Goal: Navigation & Orientation: Find specific page/section

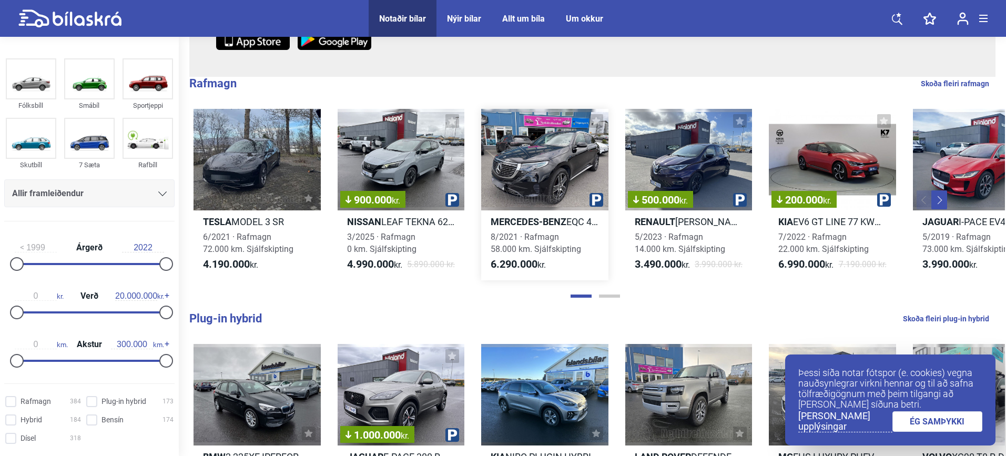
scroll to position [315, 0]
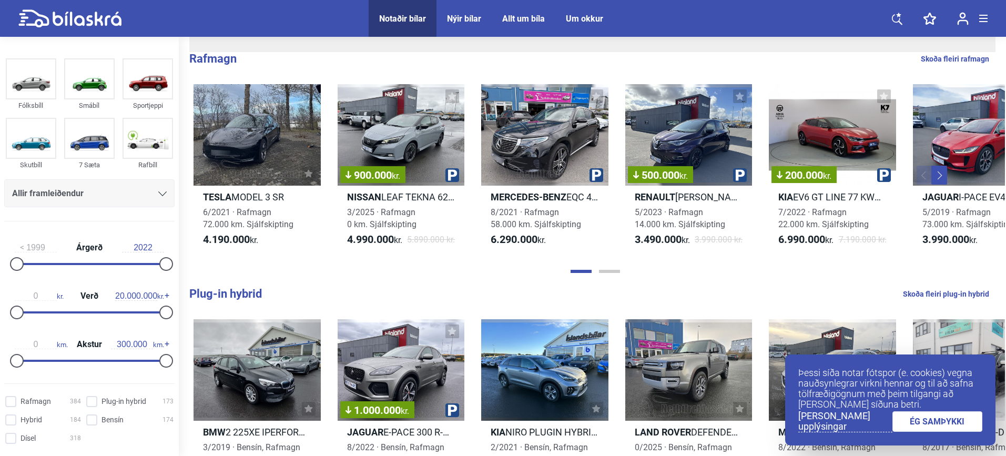
click at [926, 424] on link "ÉG SAMÞYKKI" at bounding box center [937, 421] width 90 height 21
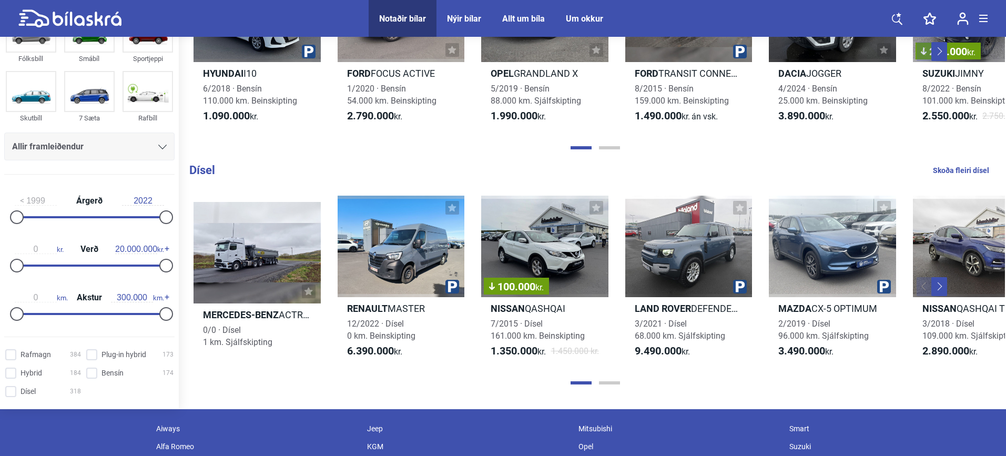
scroll to position [1157, 0]
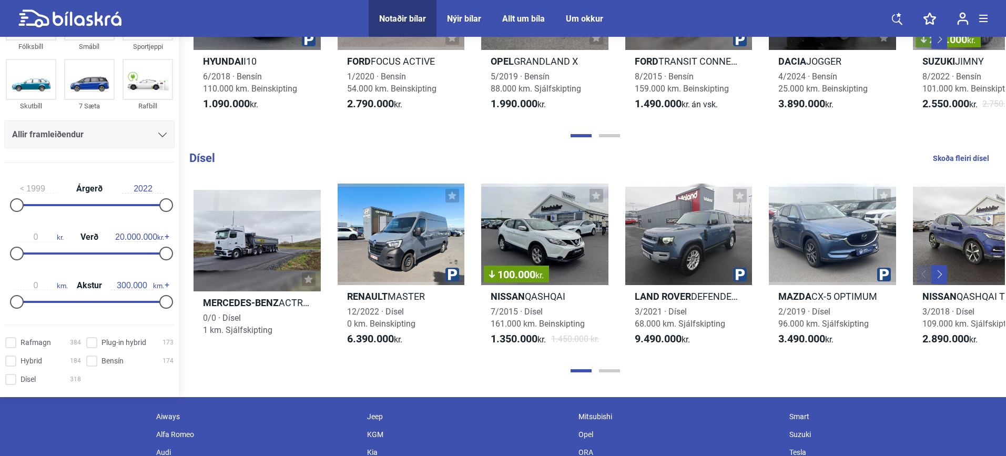
click at [606, 373] on div at bounding box center [595, 370] width 820 height 11
click at [607, 370] on button "Page 2" at bounding box center [609, 370] width 21 height 3
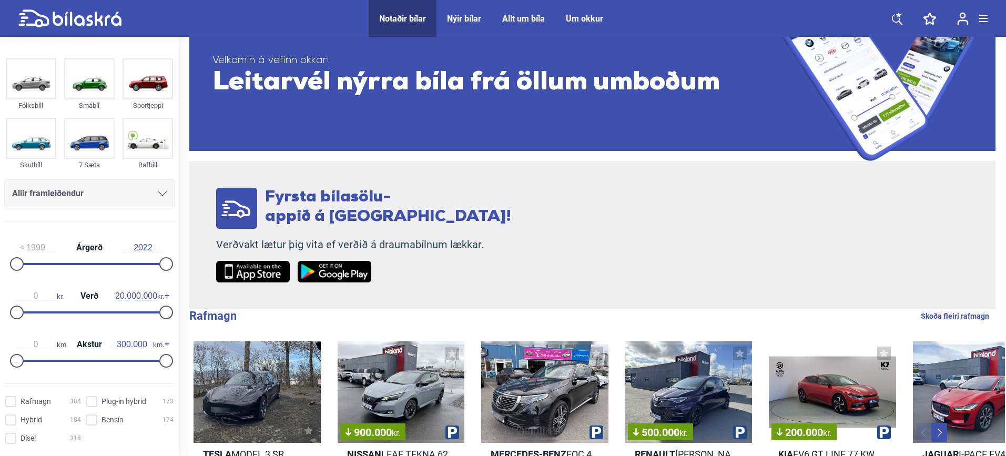
scroll to position [53, 0]
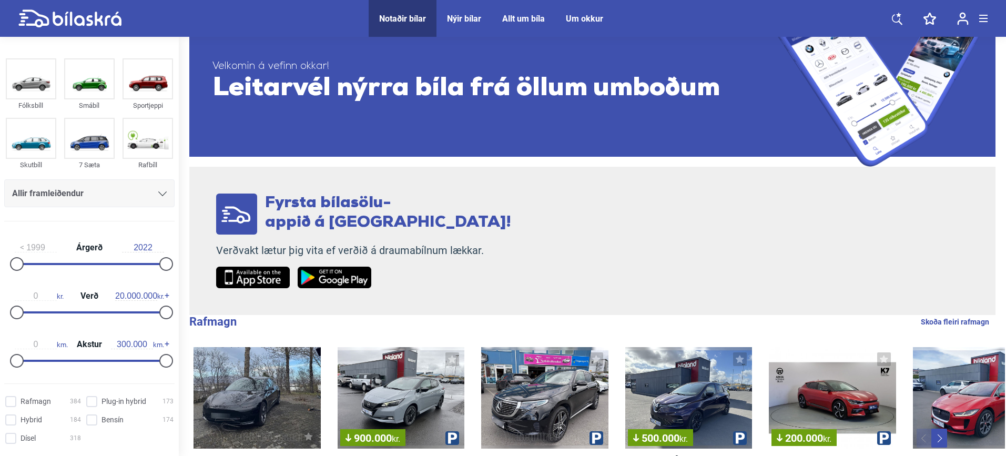
click at [158, 192] on icon at bounding box center [162, 193] width 8 height 5
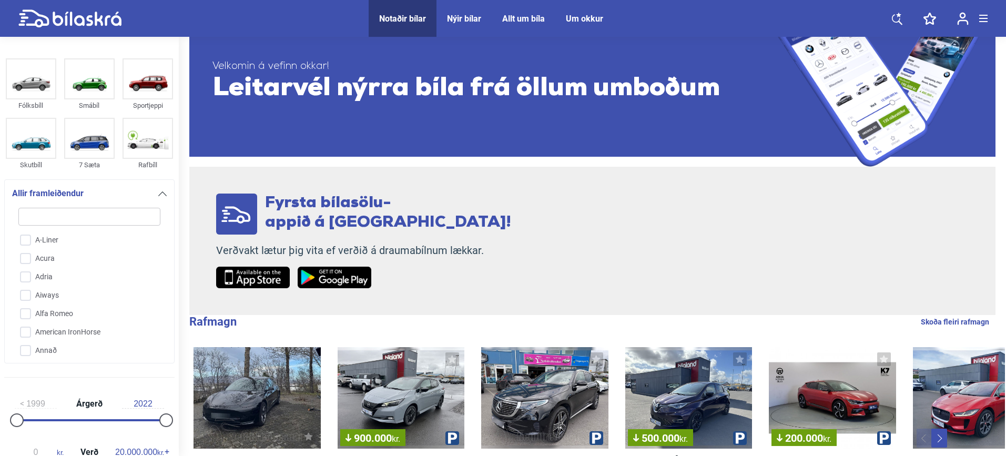
click at [158, 192] on icon at bounding box center [162, 193] width 8 height 5
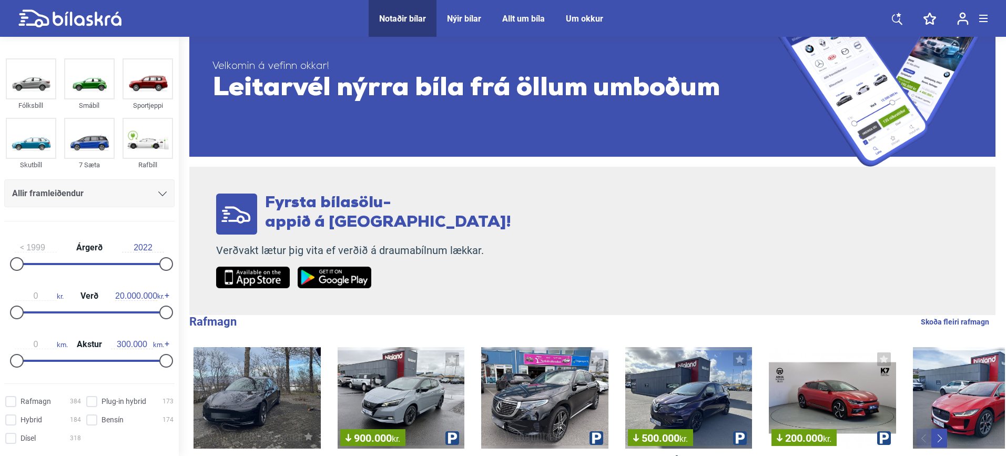
click at [158, 196] on icon at bounding box center [162, 193] width 8 height 5
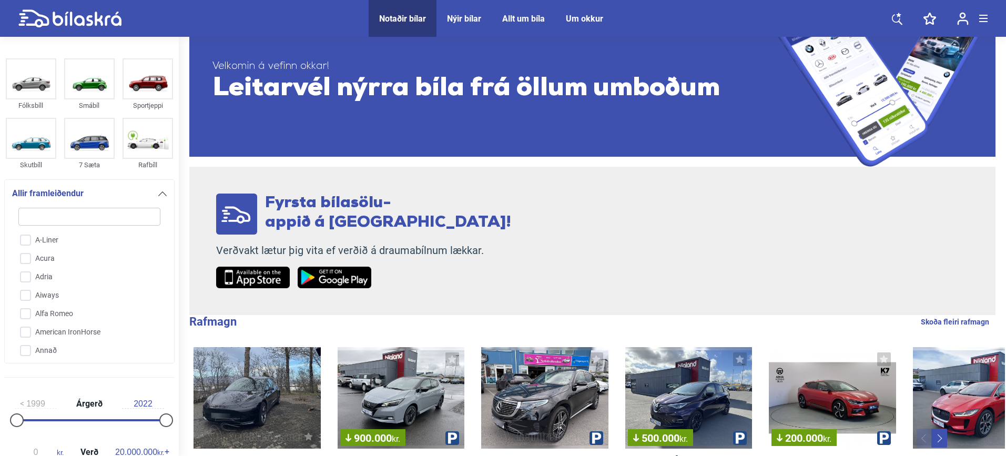
click at [158, 196] on icon at bounding box center [162, 193] width 8 height 5
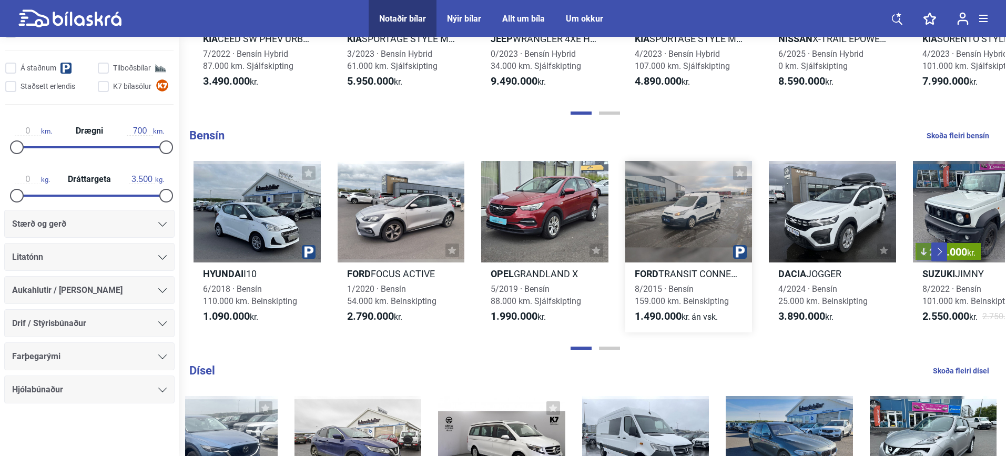
scroll to position [1104, 0]
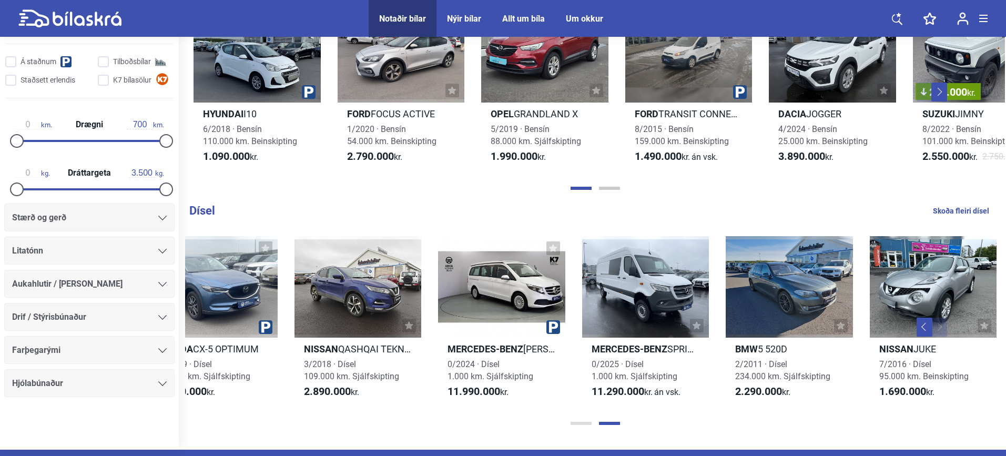
click at [585, 423] on button "Page 1" at bounding box center [581, 423] width 21 height 3
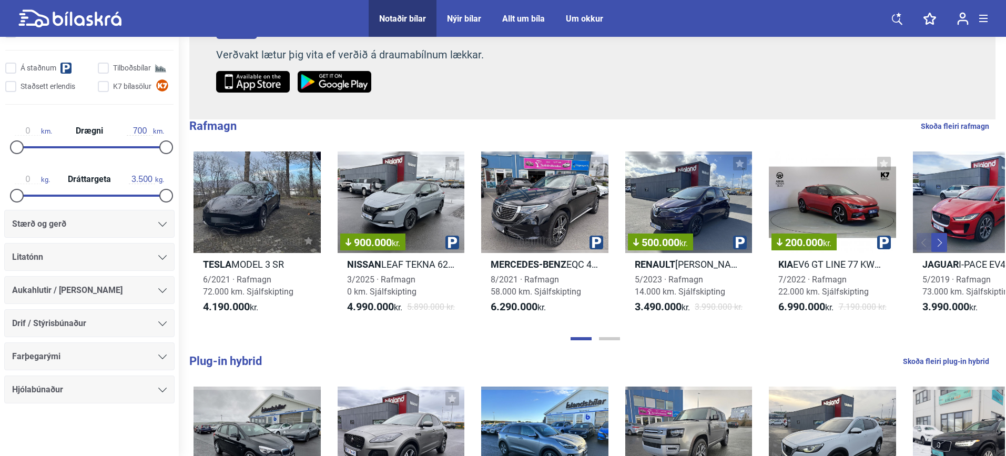
scroll to position [263, 0]
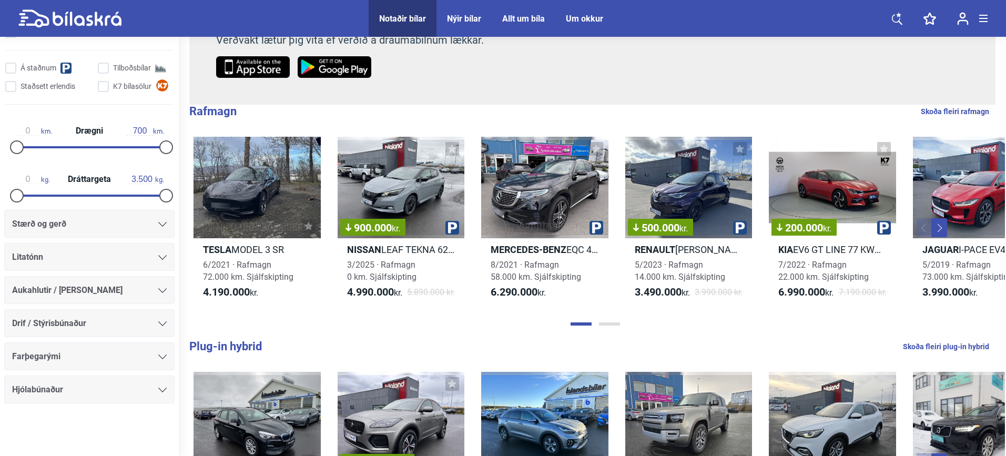
click at [607, 324] on button "Page 2" at bounding box center [609, 323] width 21 height 3
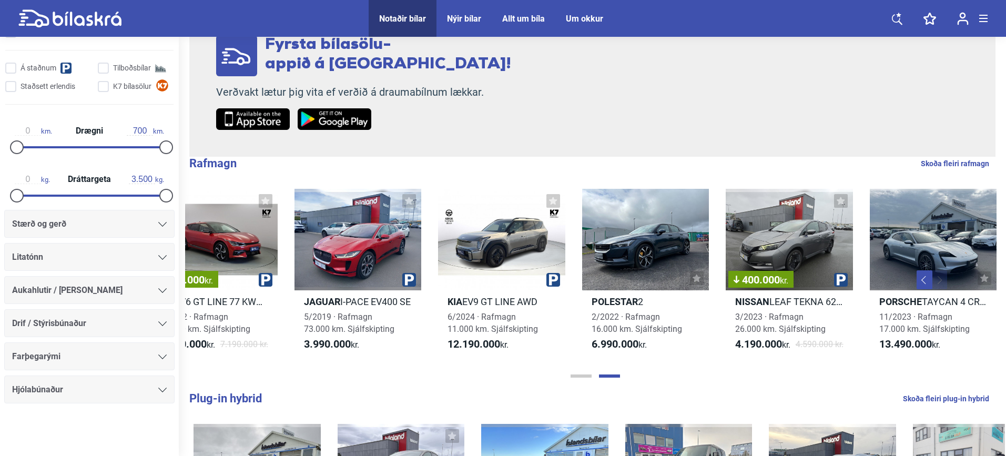
scroll to position [210, 0]
